Goal: Information Seeking & Learning: Learn about a topic

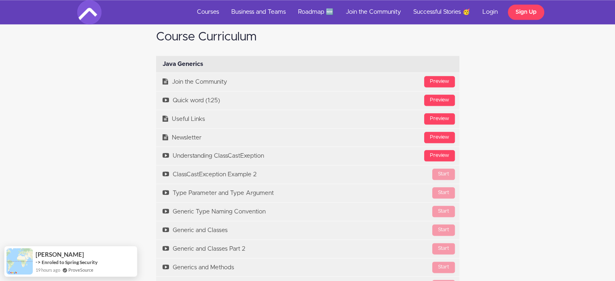
scroll to position [870, 0]
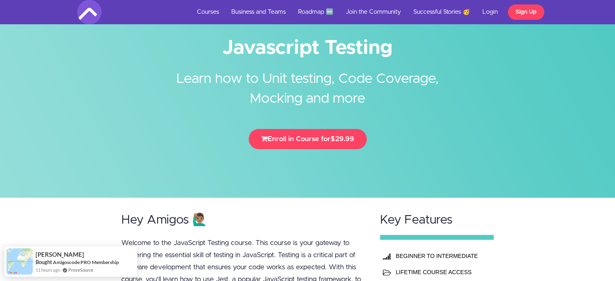
scroll to position [21, 0]
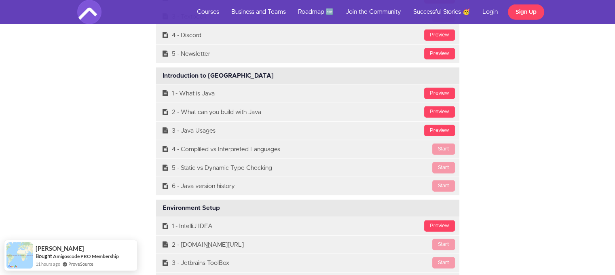
scroll to position [2212, 0]
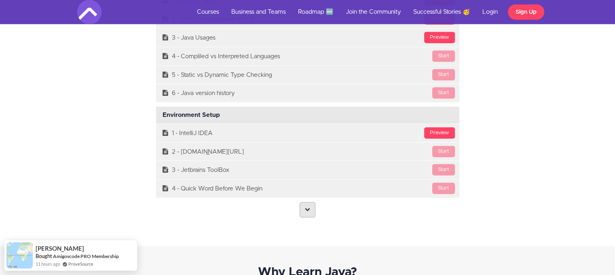
click at [309, 208] on icon at bounding box center [307, 209] width 5 height 5
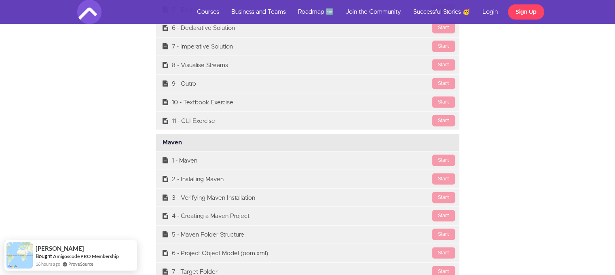
scroll to position [7619, 0]
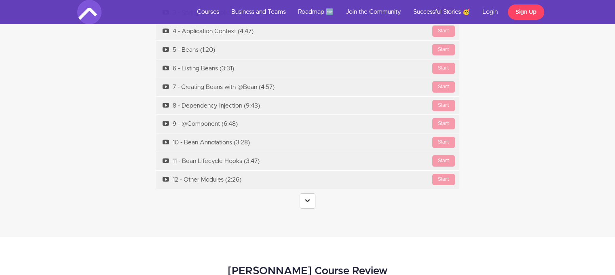
scroll to position [2807, 0]
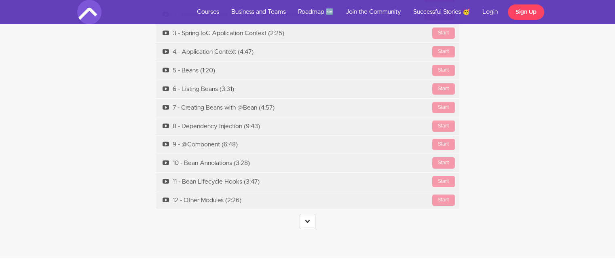
click at [309, 218] on icon at bounding box center [307, 220] width 5 height 5
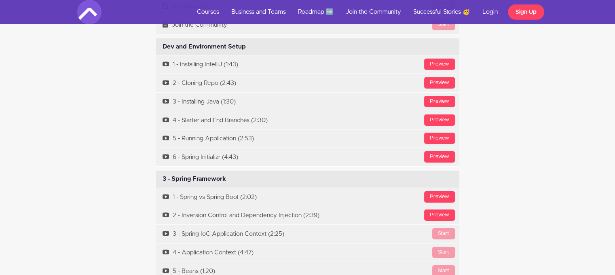
scroll to position [2742, 0]
